Goal: Navigation & Orientation: Find specific page/section

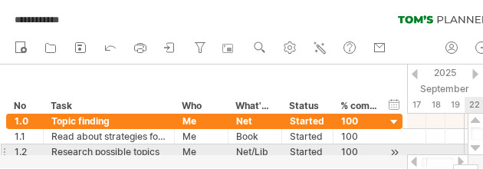
click at [474, 146] on div at bounding box center [476, 148] width 10 height 12
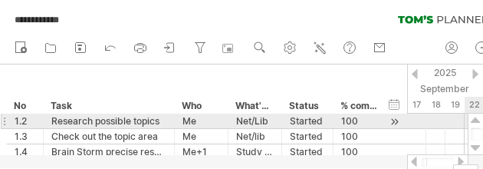
click at [475, 124] on div at bounding box center [476, 120] width 10 height 12
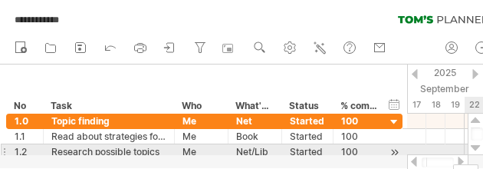
click at [475, 145] on div at bounding box center [476, 148] width 10 height 12
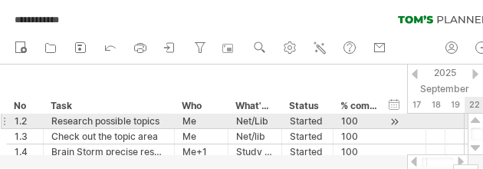
click at [475, 145] on div at bounding box center [476, 148] width 10 height 12
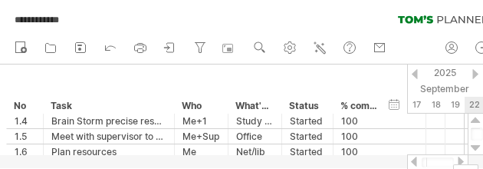
click at [475, 145] on div at bounding box center [476, 148] width 10 height 12
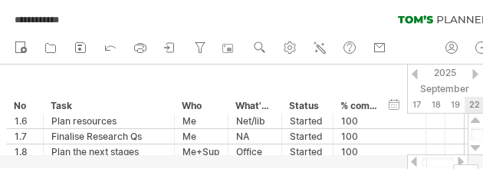
click at [475, 145] on div at bounding box center [476, 148] width 10 height 12
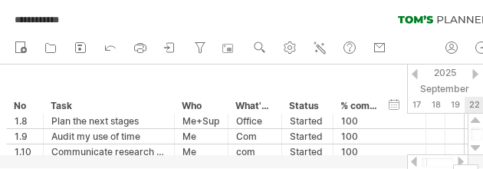
click at [475, 145] on div at bounding box center [476, 148] width 10 height 12
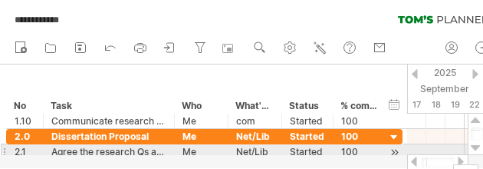
click at [477, 149] on div at bounding box center [476, 148] width 10 height 12
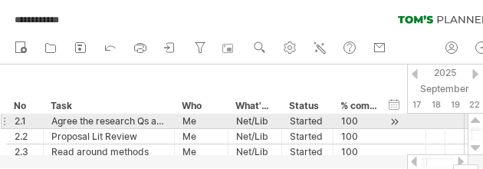
click at [477, 149] on div at bounding box center [476, 148] width 10 height 12
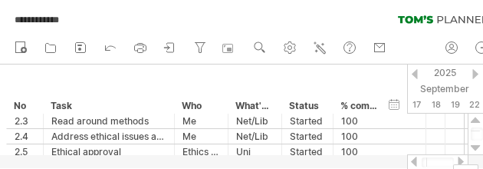
click at [477, 149] on div at bounding box center [476, 148] width 10 height 12
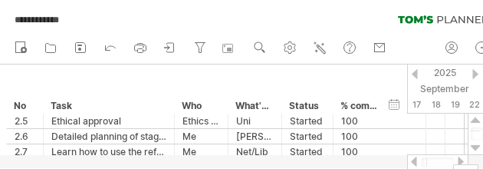
click at [477, 149] on div at bounding box center [476, 148] width 10 height 12
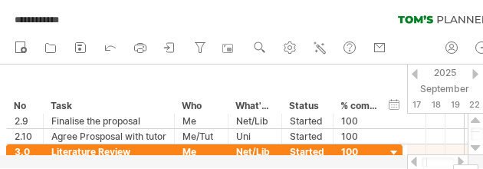
click at [477, 149] on div at bounding box center [476, 148] width 10 height 12
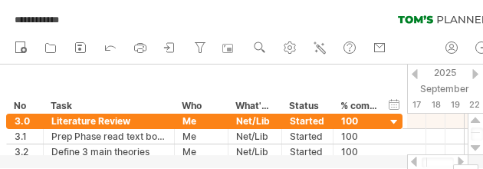
click at [477, 149] on div at bounding box center [476, 148] width 10 height 12
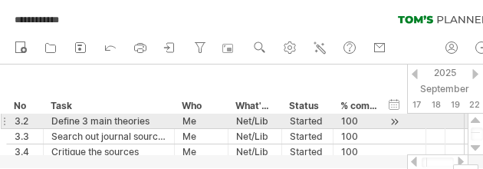
click at [479, 127] on div at bounding box center [477, 133] width 12 height 13
click at [476, 119] on div at bounding box center [476, 120] width 10 height 12
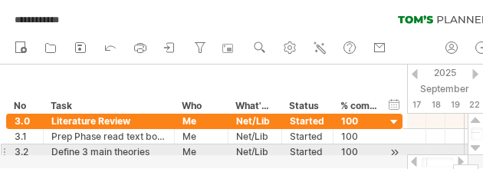
click at [476, 148] on div at bounding box center [476, 148] width 10 height 12
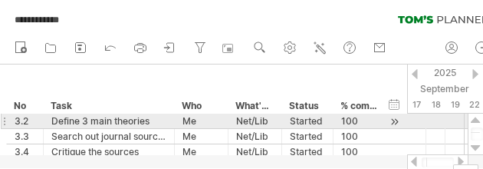
click at [476, 148] on div at bounding box center [476, 148] width 10 height 12
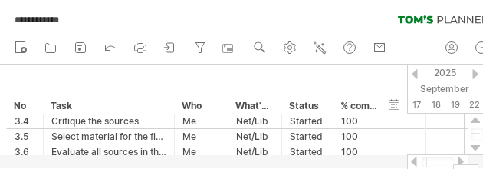
click at [476, 148] on div at bounding box center [476, 148] width 10 height 12
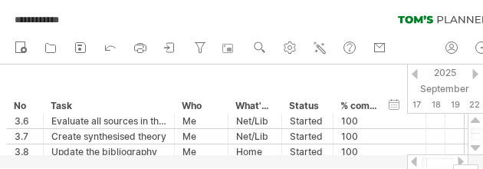
click at [476, 148] on div at bounding box center [476, 148] width 10 height 12
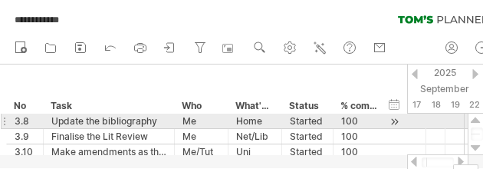
click at [476, 148] on div at bounding box center [476, 148] width 10 height 12
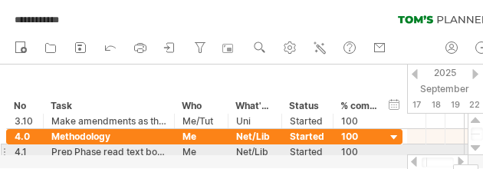
click at [476, 146] on div at bounding box center [476, 148] width 10 height 12
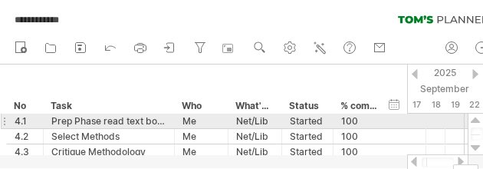
click at [476, 146] on div at bounding box center [476, 148] width 10 height 12
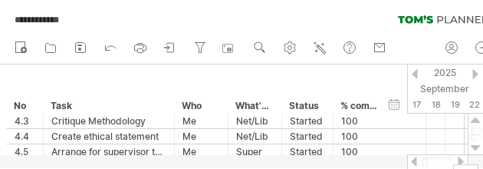
click at [476, 146] on div at bounding box center [476, 148] width 10 height 12
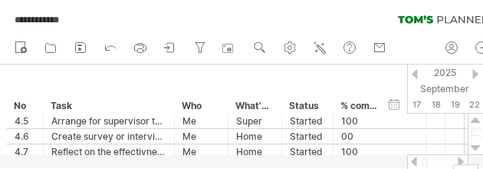
click at [476, 146] on div at bounding box center [476, 148] width 10 height 12
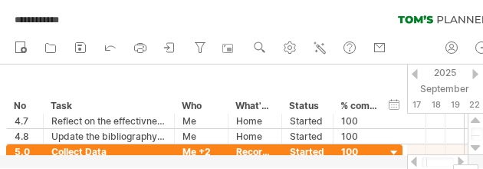
click at [476, 146] on div at bounding box center [476, 148] width 10 height 12
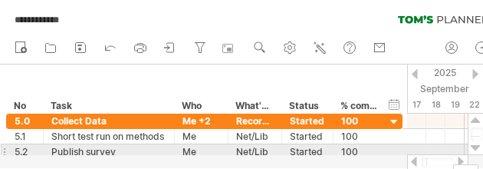
click at [474, 148] on div at bounding box center [476, 148] width 10 height 12
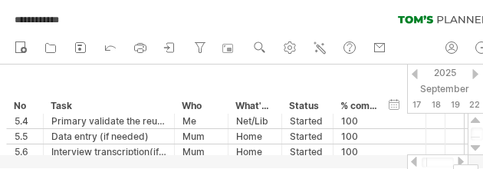
click at [474, 148] on div at bounding box center [476, 148] width 10 height 12
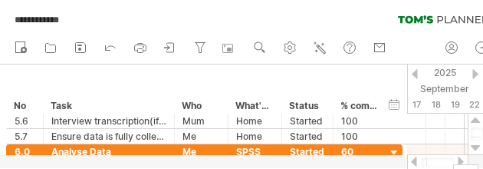
click at [474, 148] on div at bounding box center [476, 148] width 10 height 12
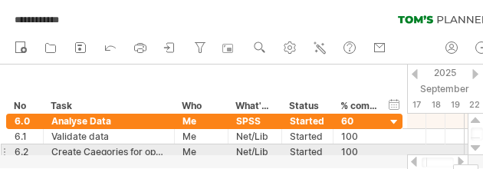
click at [478, 147] on div at bounding box center [476, 148] width 10 height 12
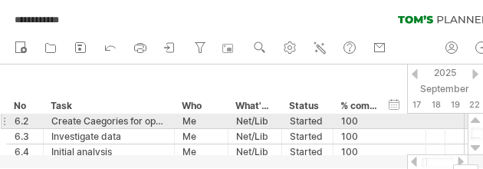
click at [478, 147] on div at bounding box center [476, 148] width 10 height 12
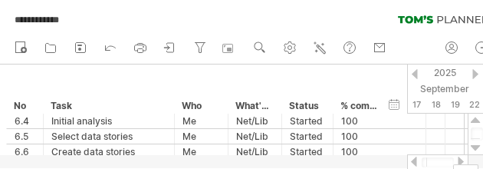
click at [478, 147] on div at bounding box center [476, 148] width 10 height 12
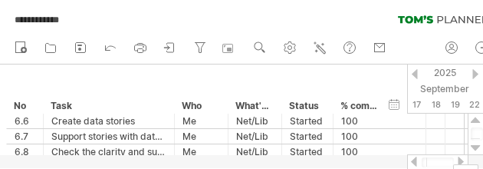
click at [478, 147] on div at bounding box center [476, 148] width 10 height 12
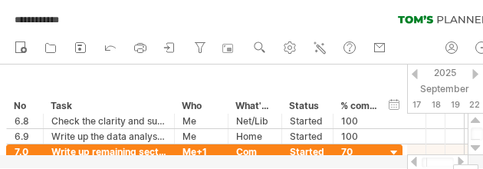
click at [478, 147] on div at bounding box center [476, 148] width 10 height 12
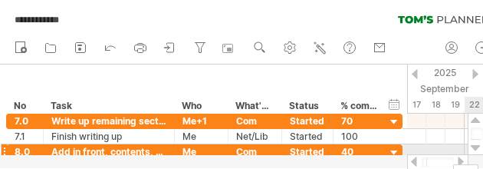
click at [475, 146] on div at bounding box center [476, 148] width 10 height 12
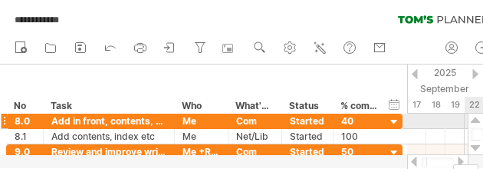
click at [475, 146] on div at bounding box center [476, 148] width 10 height 12
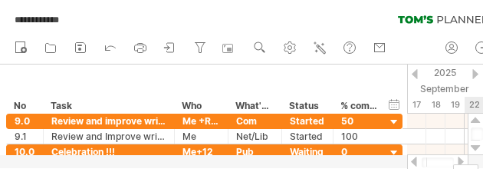
click at [475, 146] on div at bounding box center [476, 148] width 10 height 12
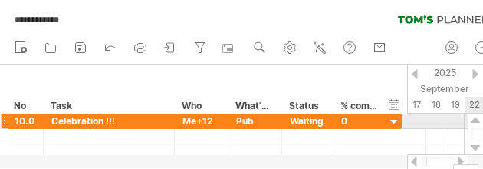
click at [474, 122] on div at bounding box center [476, 120] width 10 height 12
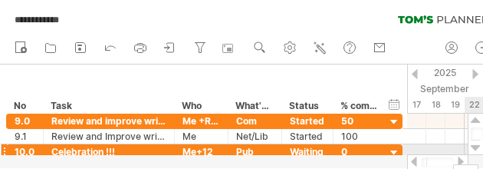
click at [474, 122] on div at bounding box center [476, 120] width 10 height 12
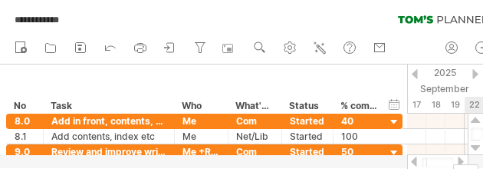
click at [474, 122] on div at bounding box center [476, 120] width 10 height 12
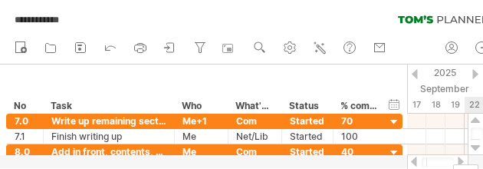
click at [474, 122] on div at bounding box center [476, 120] width 10 height 12
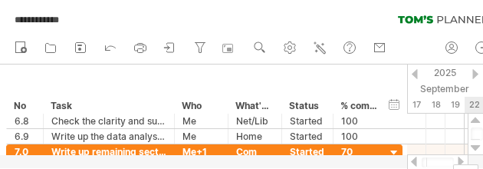
click at [474, 122] on div at bounding box center [476, 120] width 10 height 12
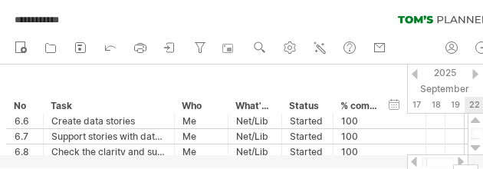
click at [474, 122] on div at bounding box center [476, 120] width 10 height 12
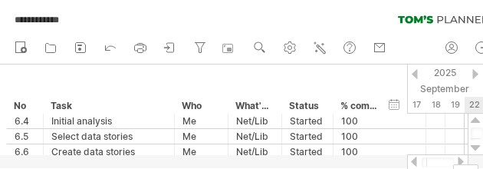
click at [474, 122] on div at bounding box center [476, 120] width 10 height 12
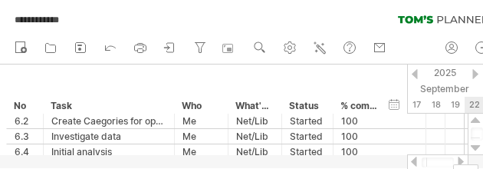
click at [474, 122] on div at bounding box center [476, 120] width 10 height 12
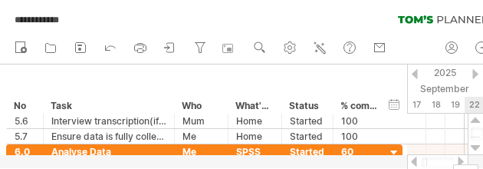
click at [474, 122] on div at bounding box center [476, 120] width 10 height 12
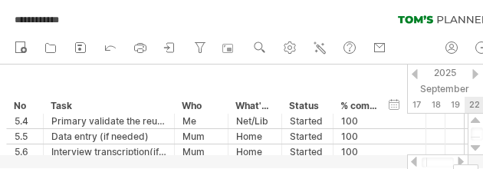
click at [474, 122] on div at bounding box center [476, 120] width 10 height 12
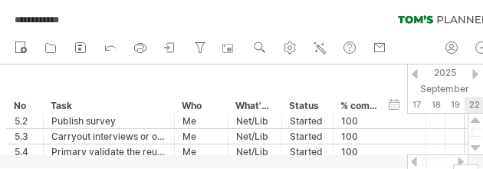
click at [474, 122] on div at bounding box center [476, 120] width 10 height 12
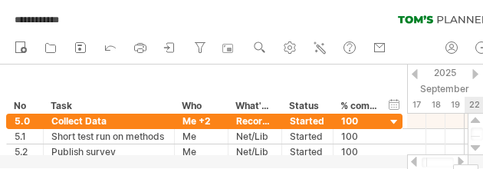
click at [474, 122] on div at bounding box center [476, 120] width 10 height 12
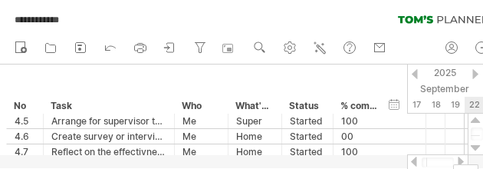
click at [474, 122] on div at bounding box center [476, 120] width 10 height 12
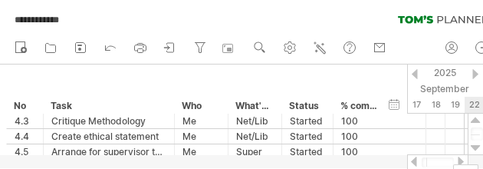
click at [474, 122] on div at bounding box center [476, 120] width 10 height 12
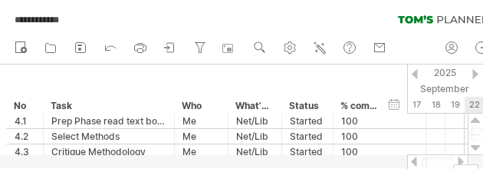
click at [474, 122] on div at bounding box center [476, 120] width 10 height 12
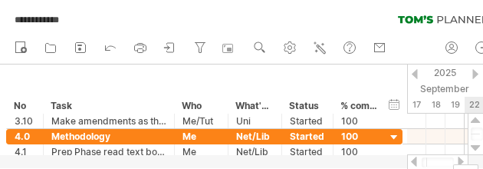
click at [474, 122] on div at bounding box center [476, 120] width 10 height 12
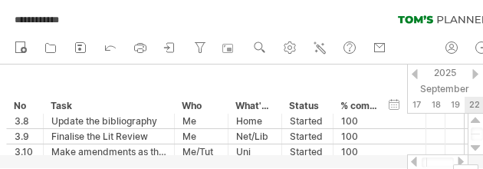
click at [474, 122] on div at bounding box center [476, 120] width 10 height 12
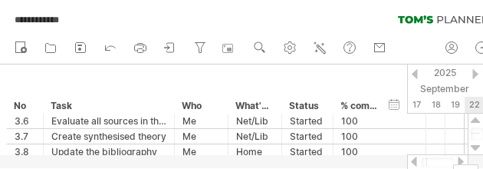
click at [474, 122] on div at bounding box center [476, 120] width 10 height 12
